Goal: Information Seeking & Learning: Learn about a topic

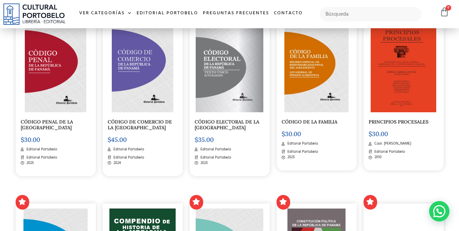
scroll to position [646, 0]
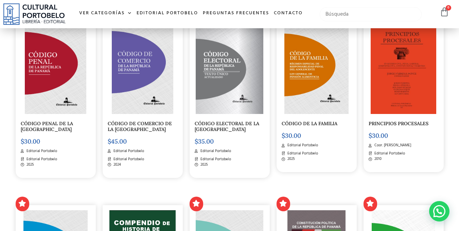
click at [356, 10] on input "text" at bounding box center [371, 14] width 102 height 14
type input "petit"
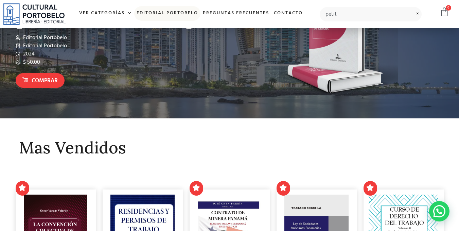
scroll to position [0, 0]
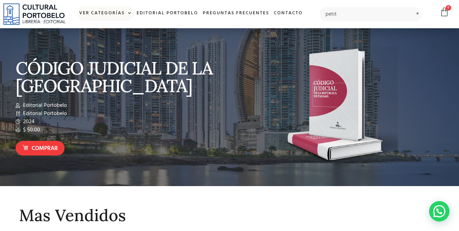
click at [129, 11] on span at bounding box center [128, 13] width 7 height 10
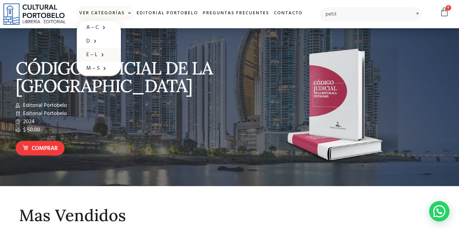
click at [102, 51] on span at bounding box center [101, 54] width 7 height 11
click at [128, 12] on span at bounding box center [128, 13] width 7 height 10
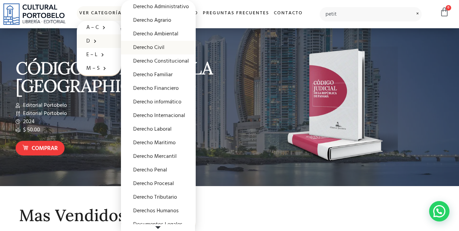
click at [157, 45] on link "Derecho Civil" at bounding box center [158, 48] width 75 height 14
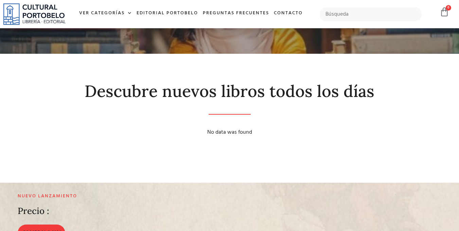
scroll to position [34, 0]
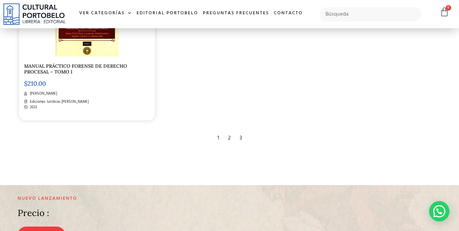
scroll to position [1142, 0]
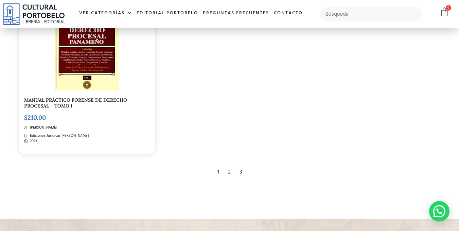
click at [228, 172] on div "2" at bounding box center [230, 171] width 10 height 15
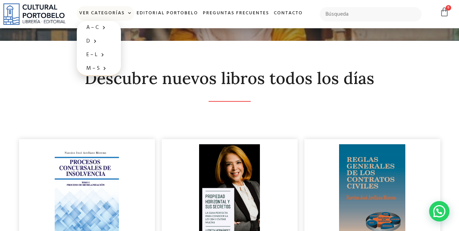
scroll to position [30, 0]
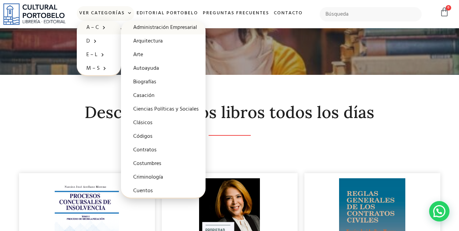
click at [153, 28] on link "Administración Empresarial" at bounding box center [163, 28] width 85 height 14
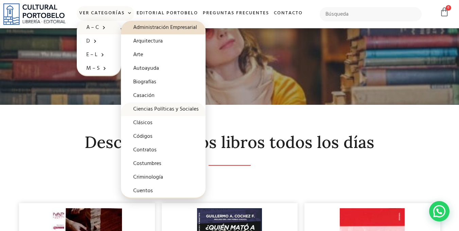
click at [159, 103] on link "Ciencias Políticas y Sociales" at bounding box center [163, 109] width 85 height 14
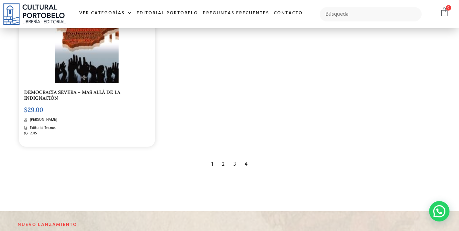
scroll to position [1162, 0]
